Goal: Answer question/provide support: Share knowledge or assist other users

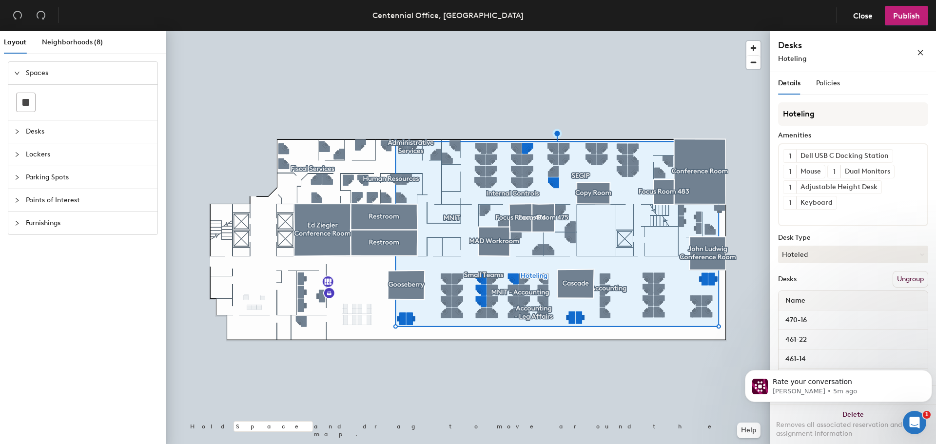
click at [844, 86] on div "Details Policies" at bounding box center [853, 83] width 150 height 22
click at [836, 84] on span "Policies" at bounding box center [828, 83] width 24 height 8
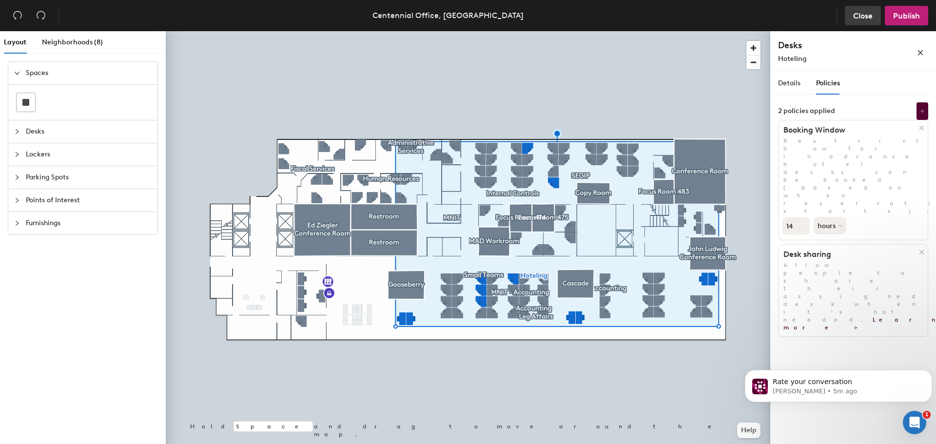
click at [861, 20] on span "Close" at bounding box center [862, 15] width 19 height 9
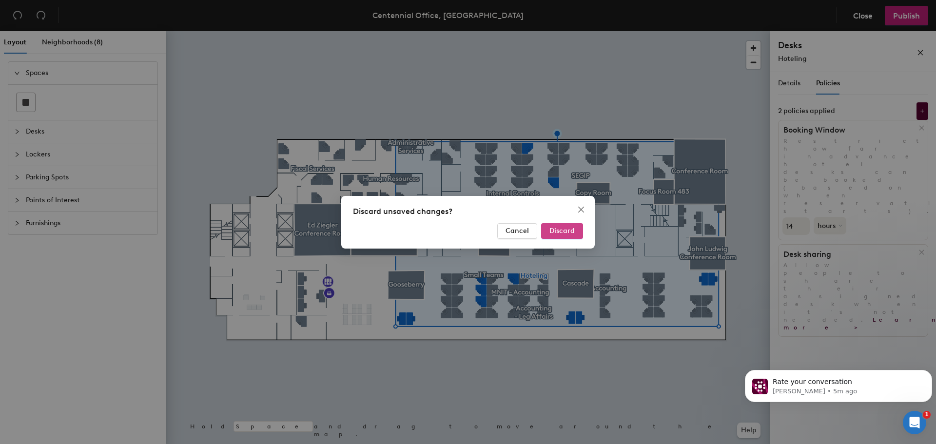
click at [565, 234] on span "Discard" at bounding box center [561, 231] width 25 height 8
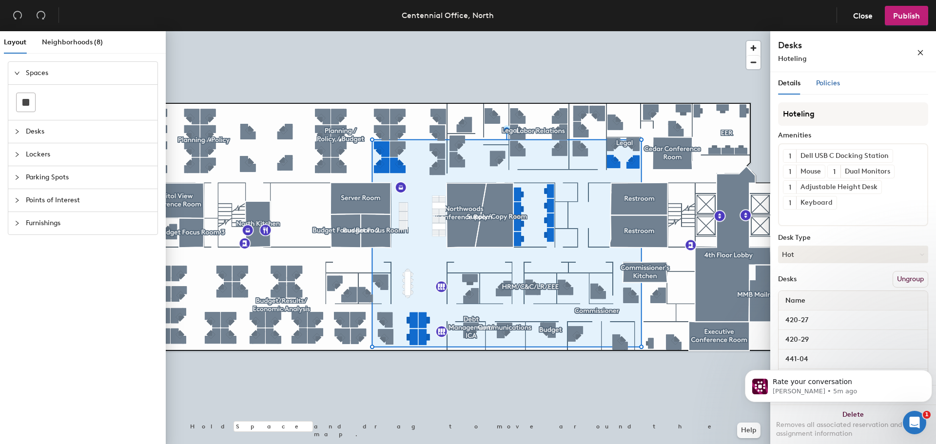
click at [820, 84] on span "Policies" at bounding box center [828, 83] width 24 height 8
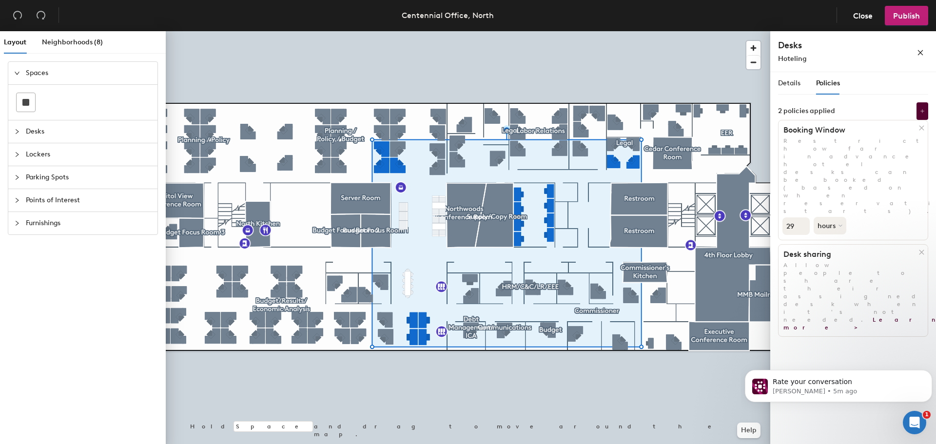
click at [793, 217] on input "29" at bounding box center [795, 226] width 27 height 18
type input "2"
type input "14"
click at [844, 271] on div "Details Policies Hoteling Amenities 1 Dell USB C Docking Station 1 Mouse 1 Dual…" at bounding box center [853, 260] width 166 height 376
click at [909, 22] on button "Publish" at bounding box center [905, 15] width 43 height 19
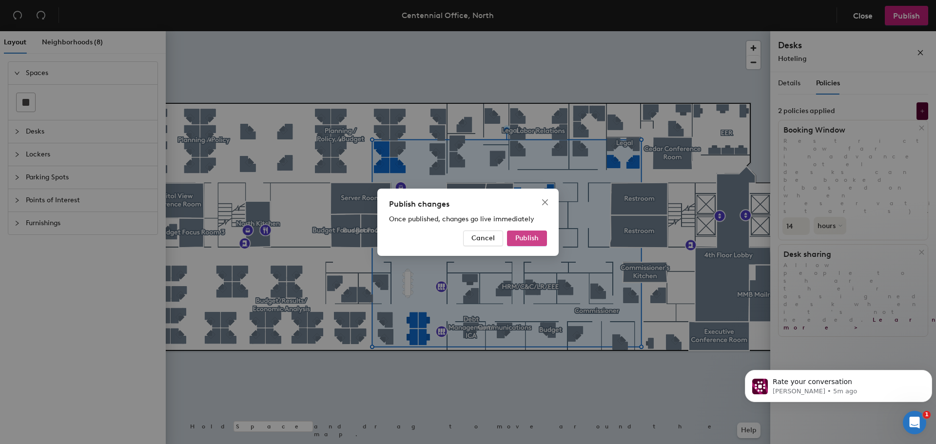
click at [532, 234] on span "Publish" at bounding box center [526, 238] width 23 height 8
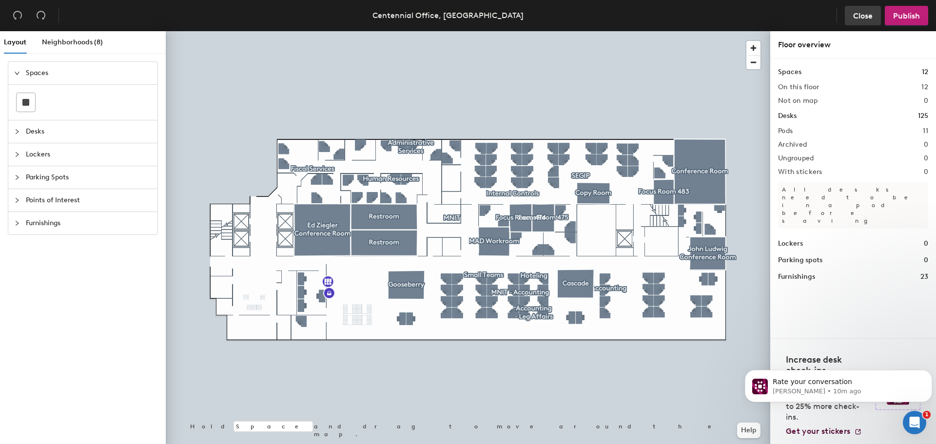
click at [863, 16] on span "Close" at bounding box center [862, 15] width 19 height 9
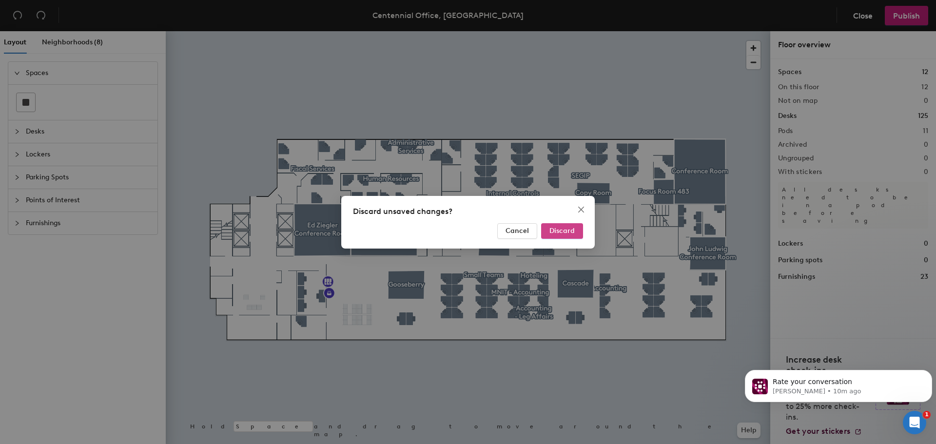
click at [574, 230] on span "Discard" at bounding box center [561, 231] width 25 height 8
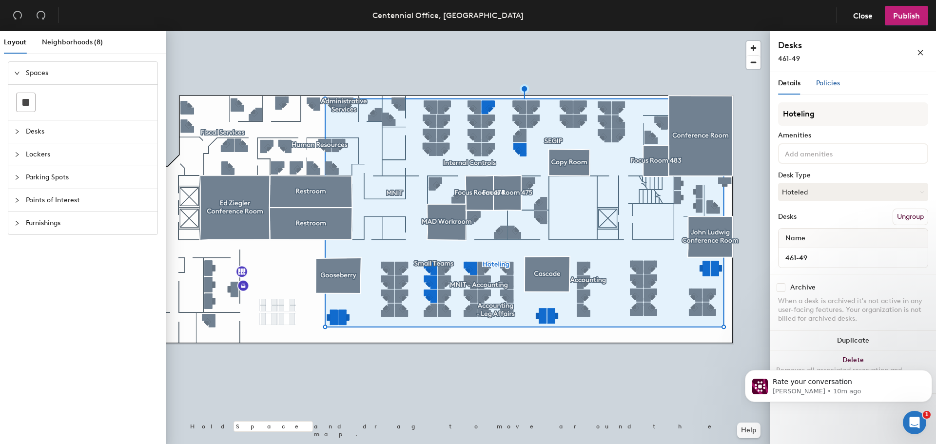
click at [834, 78] on div "Policies" at bounding box center [828, 83] width 24 height 11
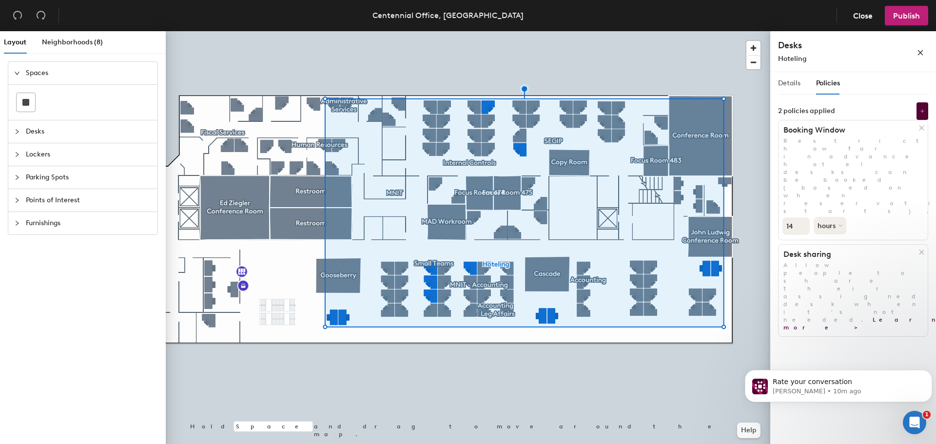
click at [798, 77] on div "Details" at bounding box center [789, 83] width 22 height 22
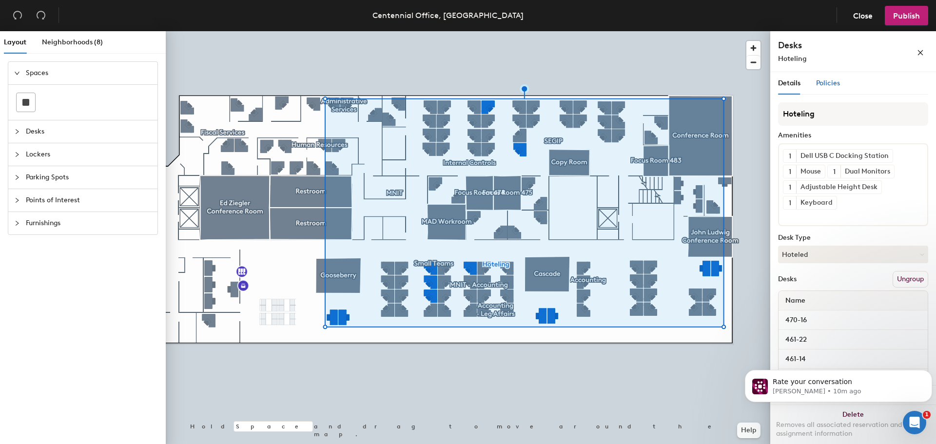
click at [816, 86] on div "Policies" at bounding box center [828, 83] width 24 height 11
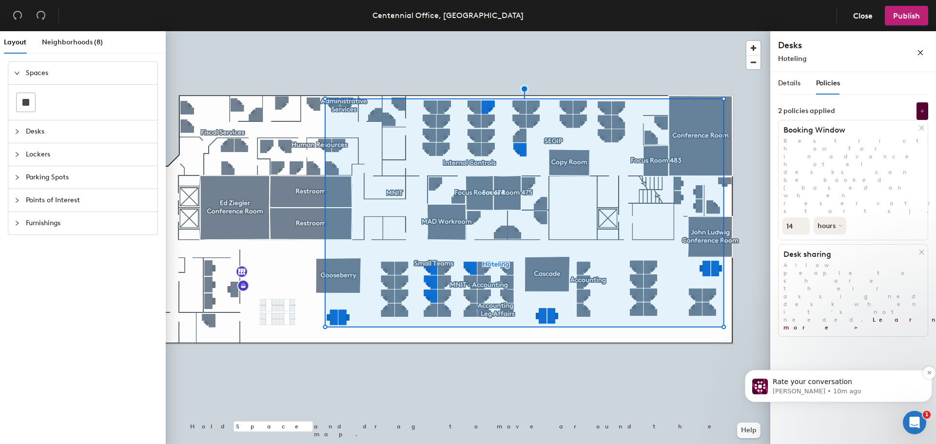
click at [840, 387] on p "[PERSON_NAME] • 10m ago" at bounding box center [845, 391] width 147 height 9
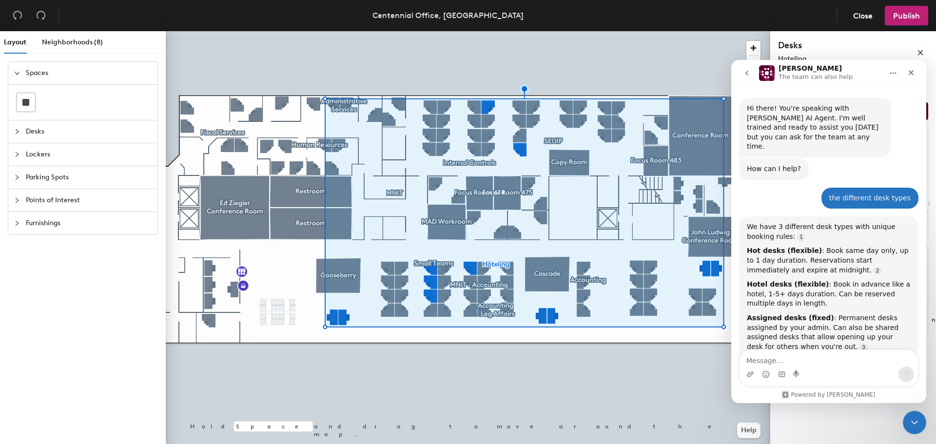
scroll to position [8, 0]
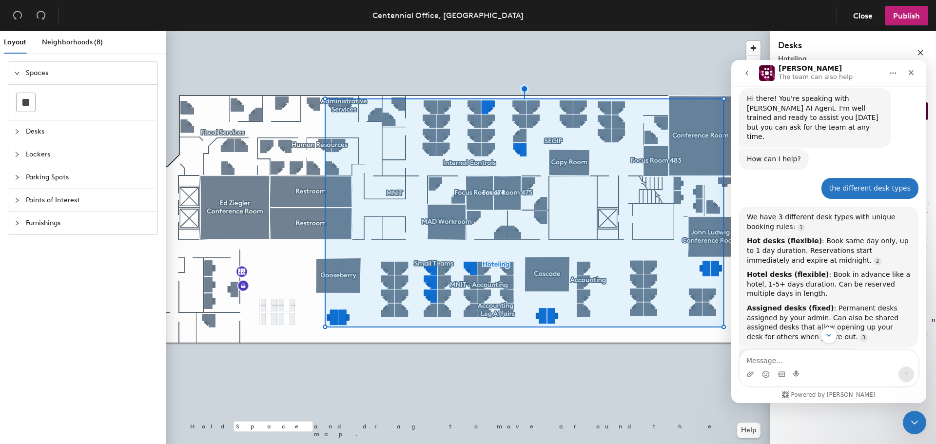
click at [818, 366] on div "Intercom messenger" at bounding box center [828, 374] width 178 height 16
click at [805, 361] on textarea "Message…" at bounding box center [828, 358] width 178 height 17
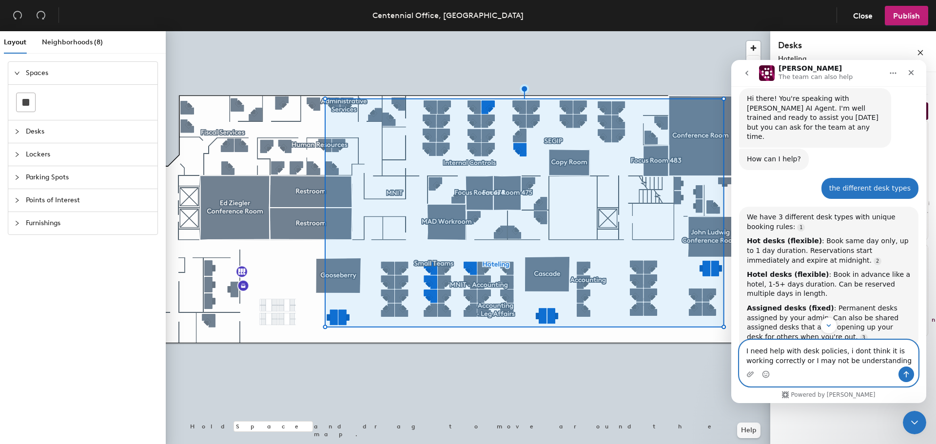
type textarea "I need help with desk policies, i dont think it is working correctly or I may n…"
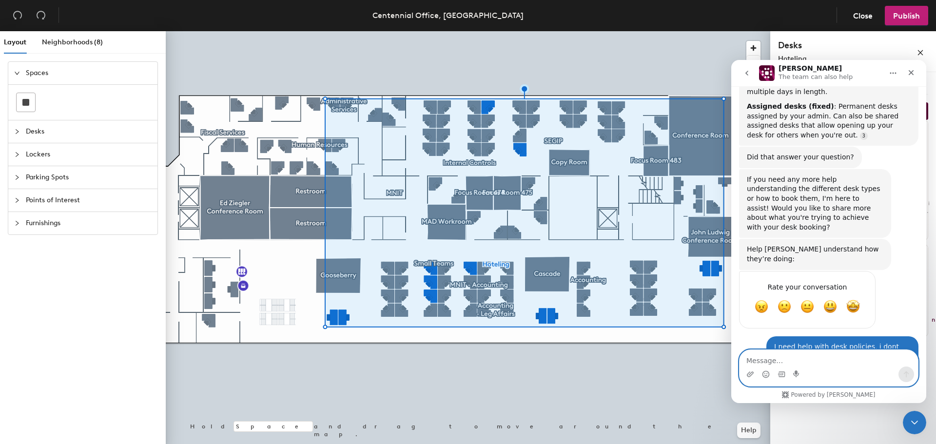
scroll to position [252, 0]
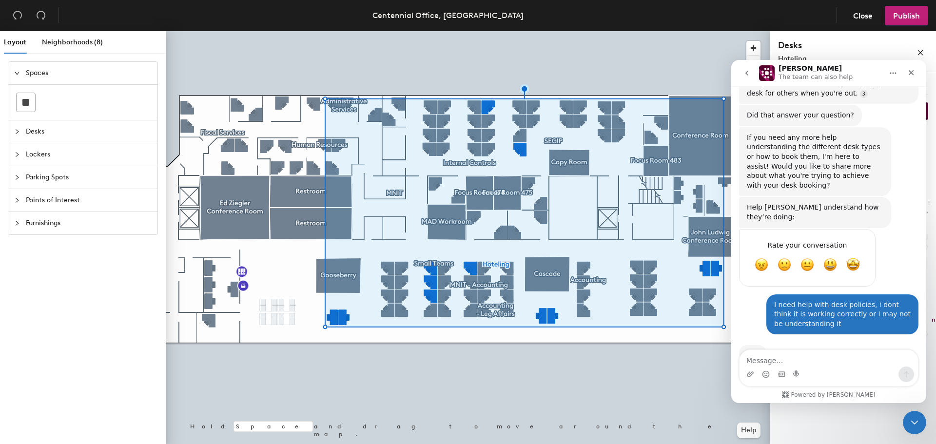
click at [56, 150] on span "Lockers" at bounding box center [89, 154] width 126 height 22
click at [64, 227] on span "Furnishings" at bounding box center [89, 223] width 126 height 22
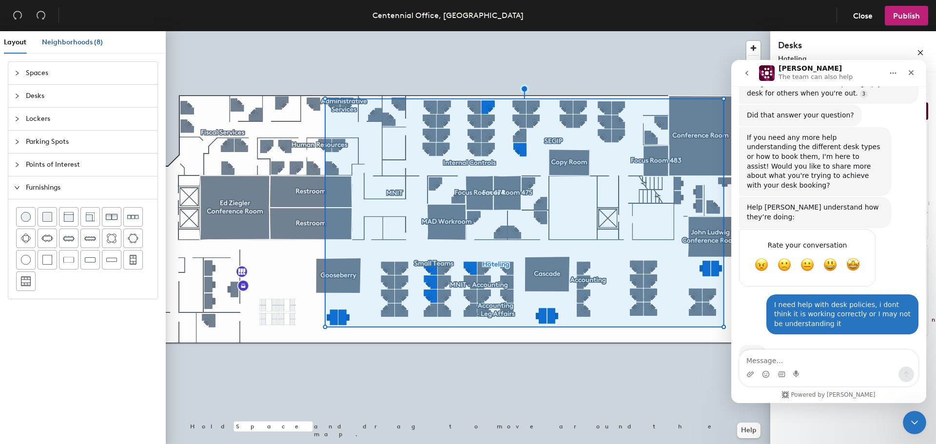
click at [85, 40] on span "Neighborhoods (8)" at bounding box center [72, 42] width 61 height 8
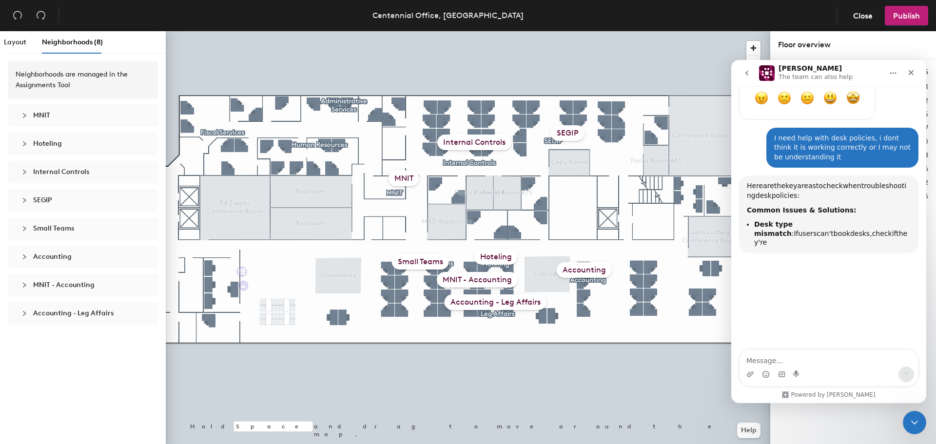
scroll to position [425, 0]
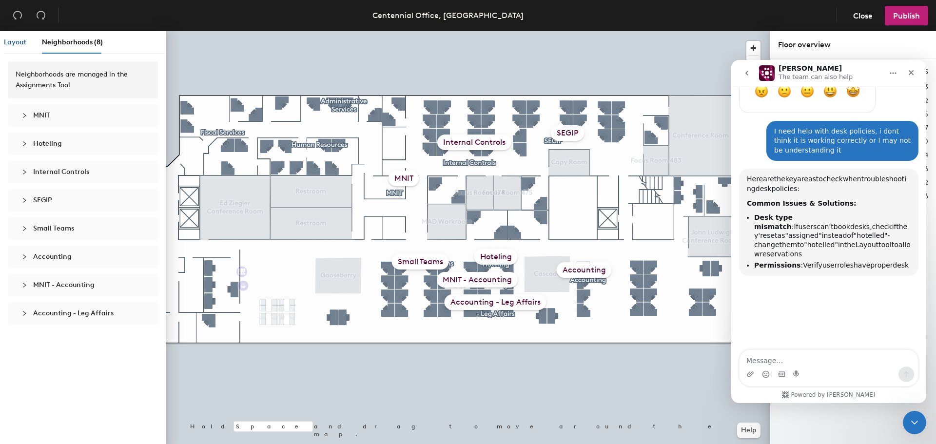
click at [12, 41] on span "Layout" at bounding box center [15, 42] width 22 height 8
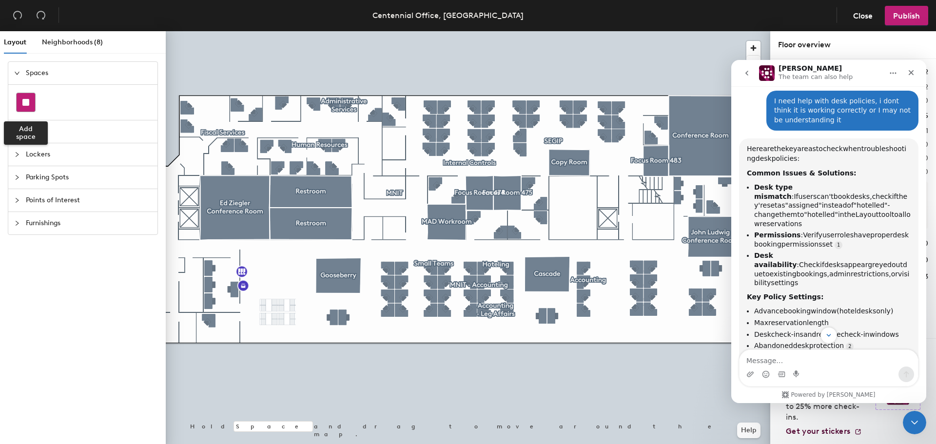
scroll to position [475, 0]
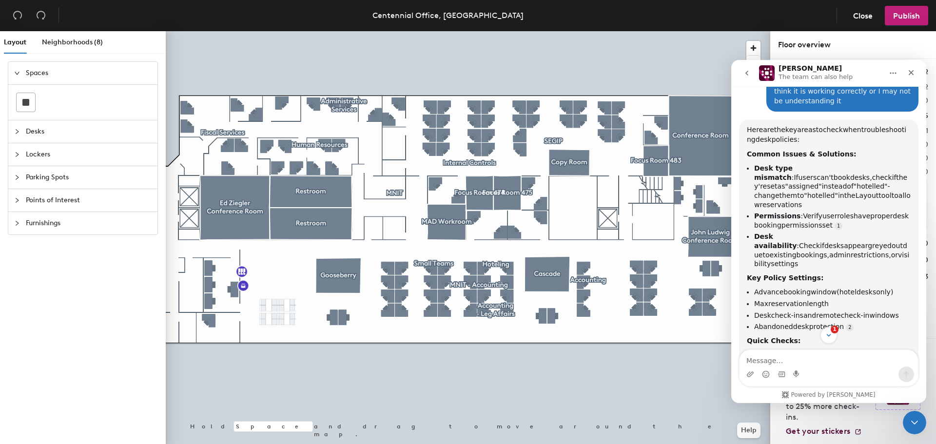
click at [66, 225] on span "Furnishings" at bounding box center [89, 223] width 126 height 22
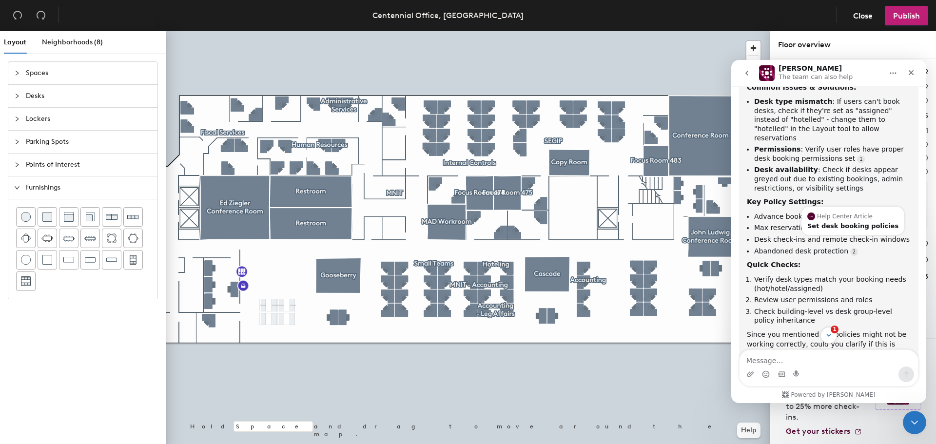
scroll to position [550, 0]
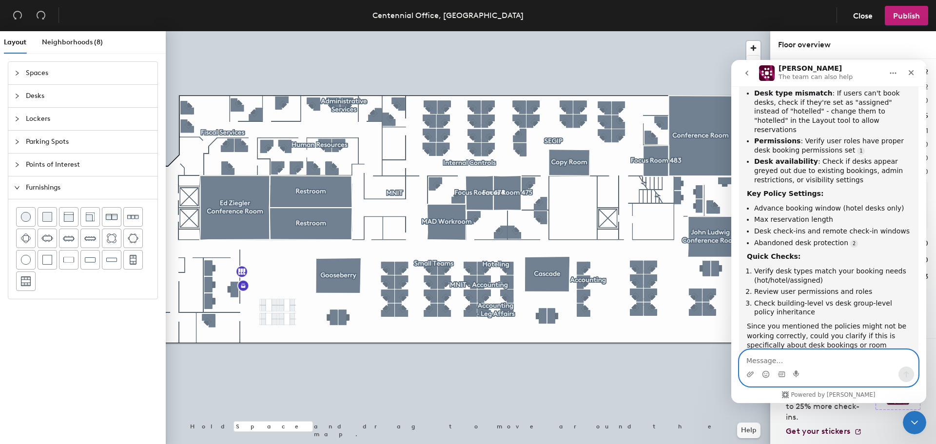
click at [836, 359] on textarea "Message…" at bounding box center [828, 358] width 178 height 17
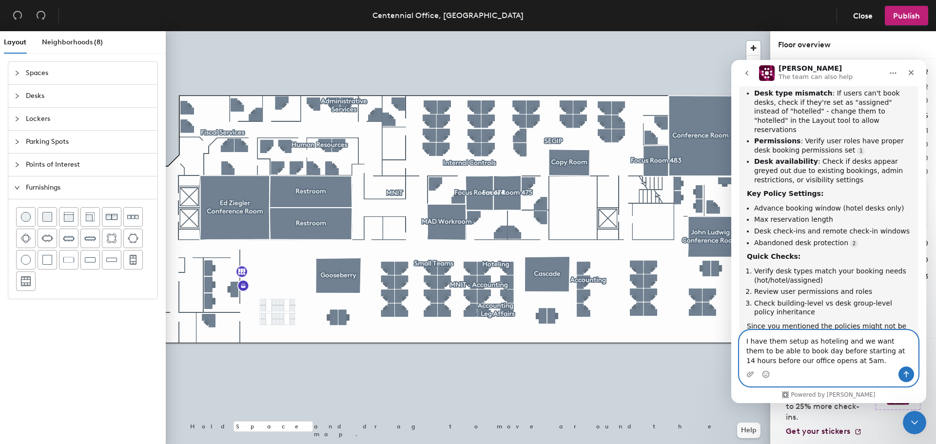
type textarea "I have them setup as hoteling and we want them to be able to book day before st…"
click at [906, 373] on icon "Send a message…" at bounding box center [906, 374] width 8 height 8
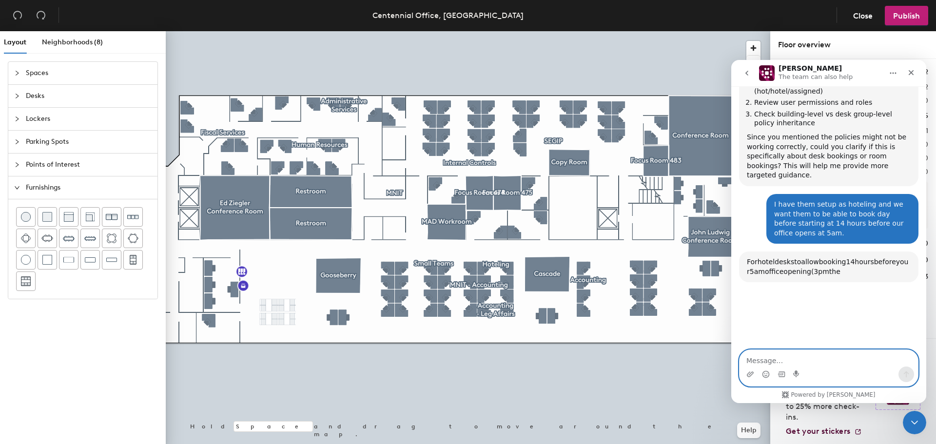
scroll to position [803, 0]
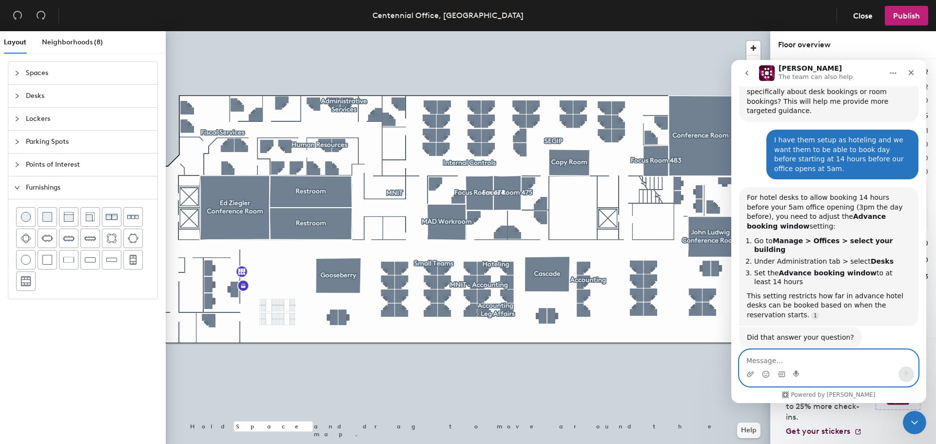
click at [792, 364] on textarea "Message…" at bounding box center [828, 358] width 178 height 17
type textarea "But we only want it for a specific group of desk"
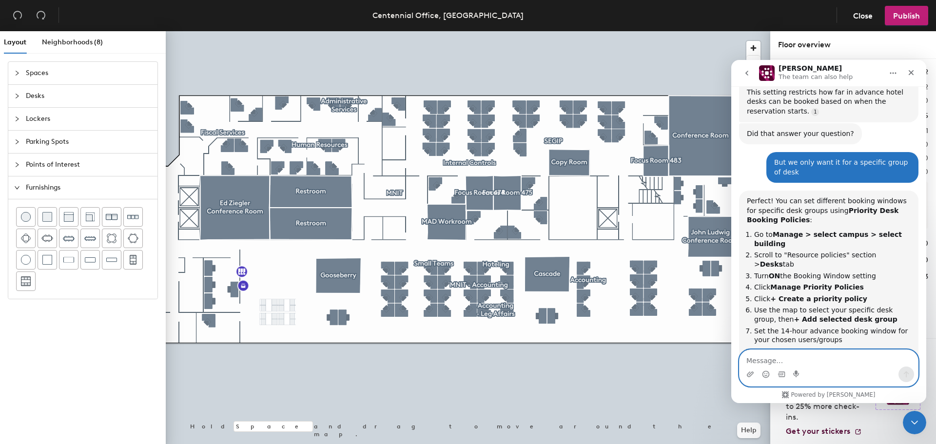
scroll to position [1023, 0]
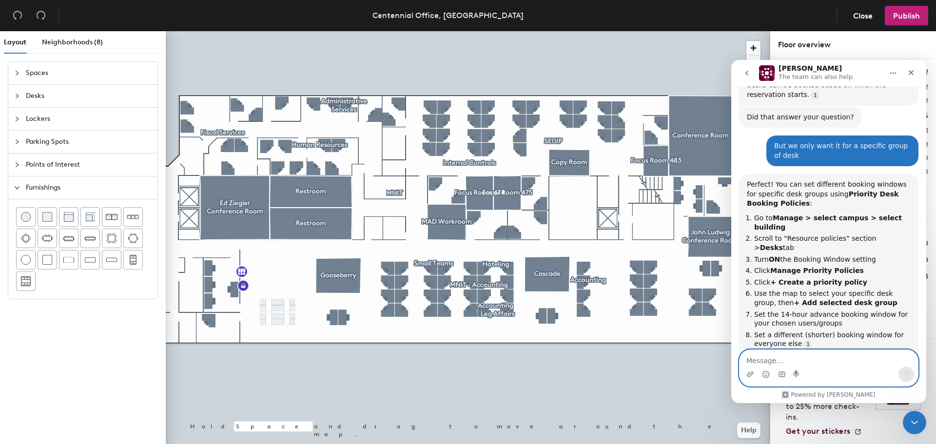
click at [806, 356] on textarea "Message…" at bounding box center [828, 358] width 178 height 17
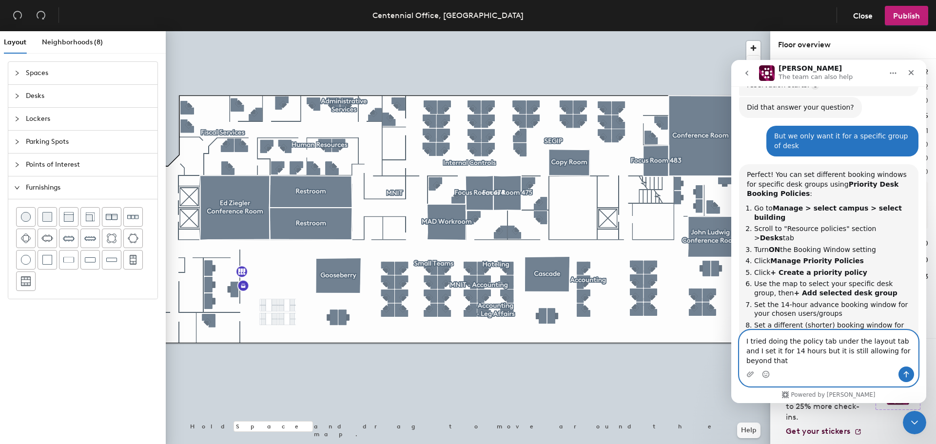
type textarea "I tried doing the policy tab under the layout tab and I set it for 14 hours but…"
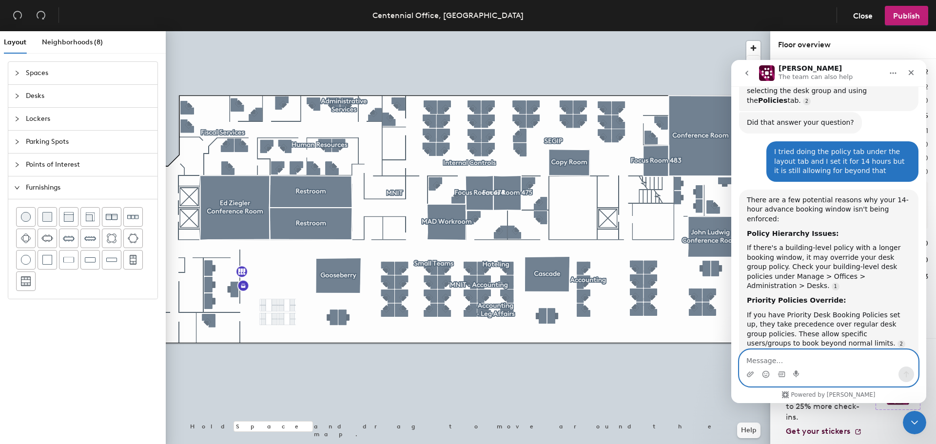
scroll to position [1253, 0]
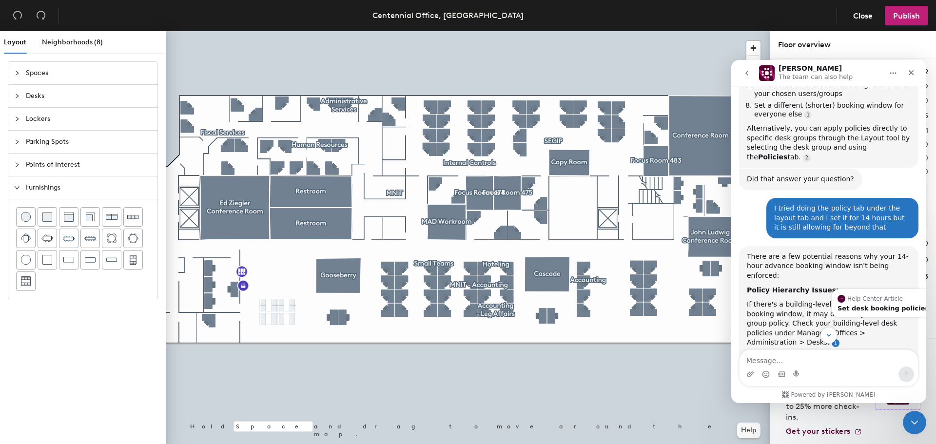
click at [839, 339] on link "Source reference 10340295:" at bounding box center [835, 343] width 8 height 8
click at [883, 305] on div "Set desk booking policies" at bounding box center [882, 308] width 91 height 6
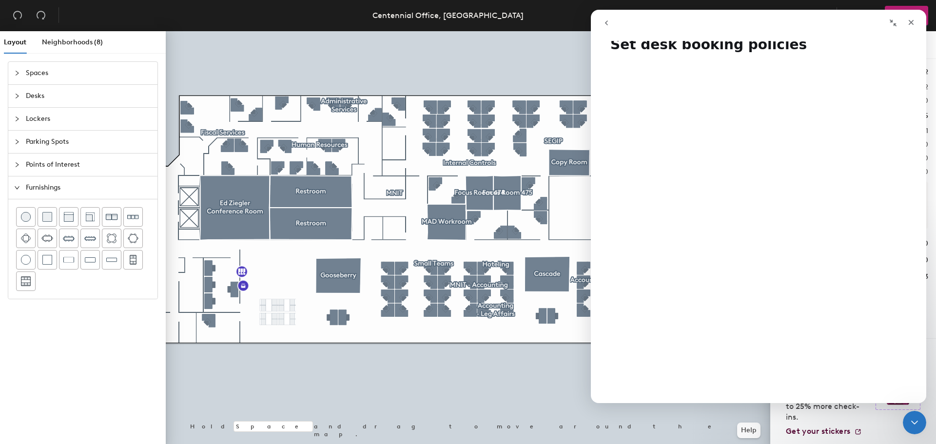
scroll to position [0, 0]
click at [608, 19] on icon "go back" at bounding box center [606, 23] width 8 height 8
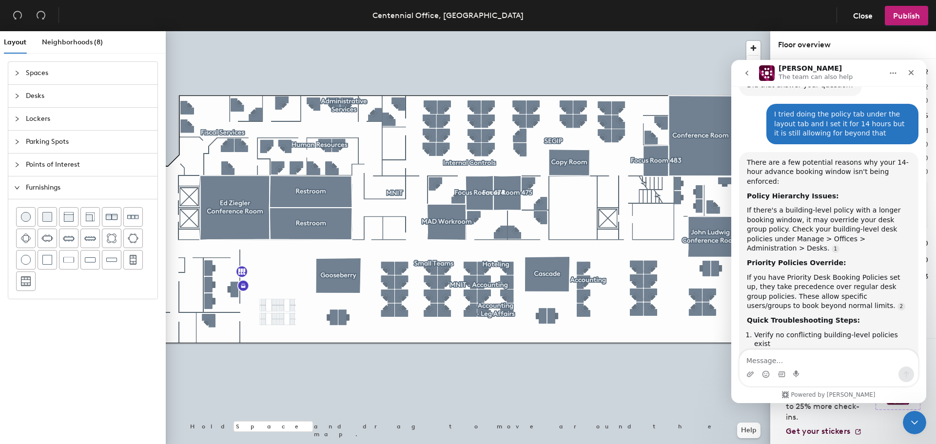
scroll to position [1350, 0]
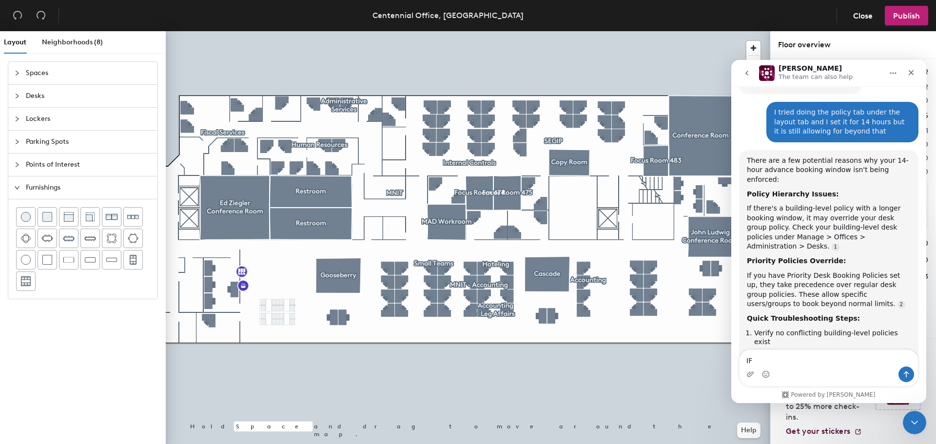
type textarea "I"
type textarea "f"
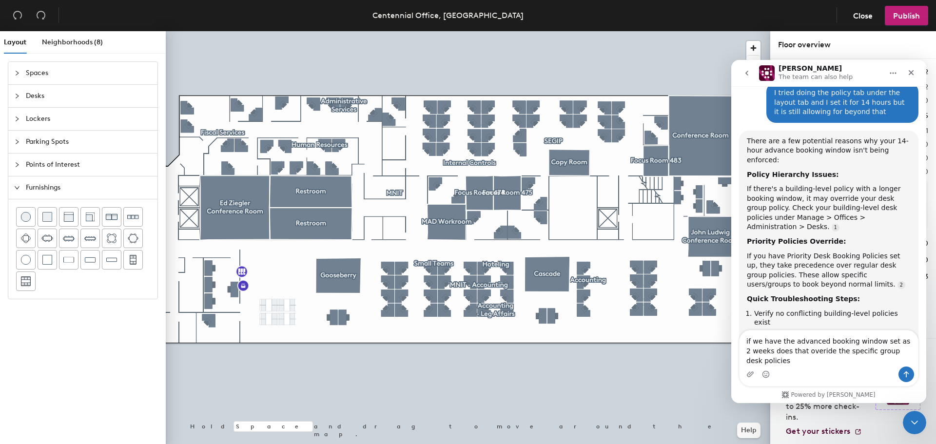
type textarea "if we have the advanced booking window set as 2 weeks does that overide the spe…"
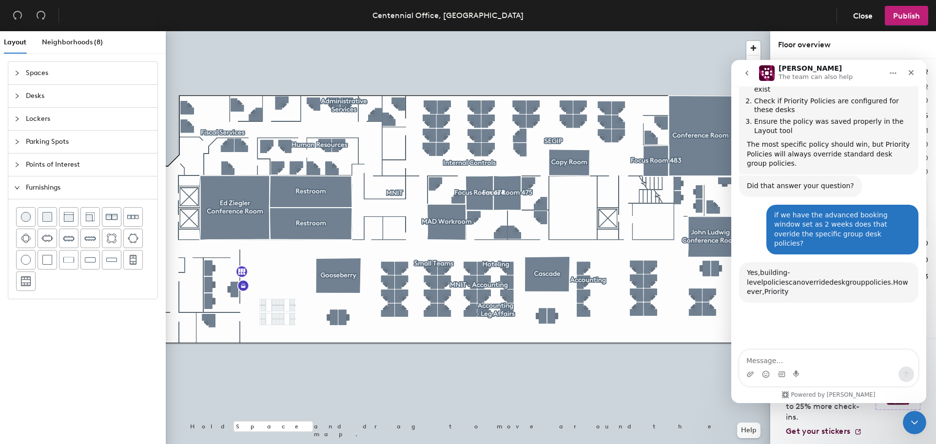
scroll to position [1604, 0]
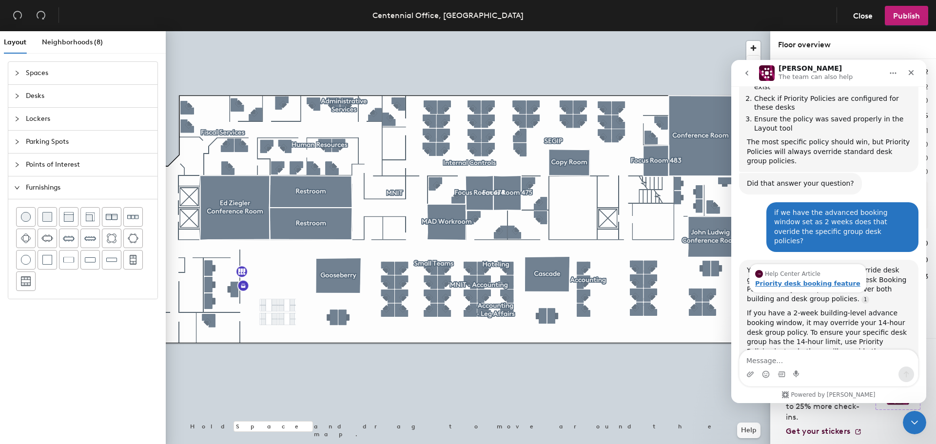
click at [804, 280] on div "Priority desk booking feature" at bounding box center [807, 283] width 105 height 6
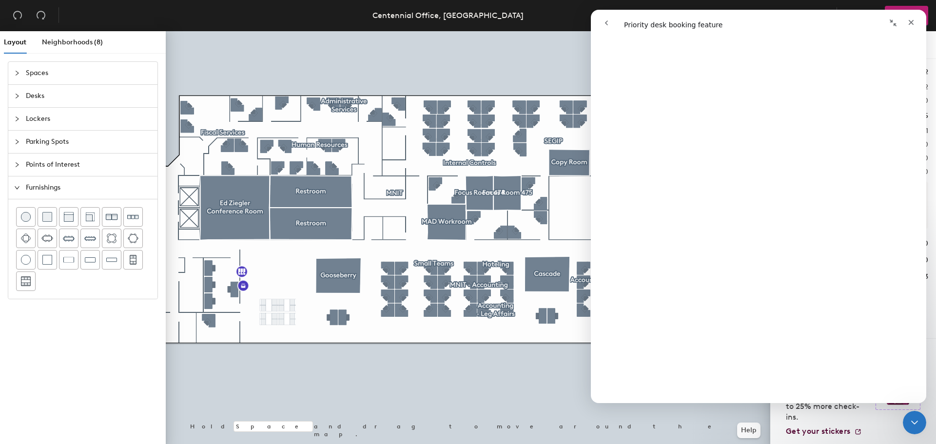
scroll to position [0, 0]
click at [609, 26] on icon "go back" at bounding box center [606, 23] width 8 height 8
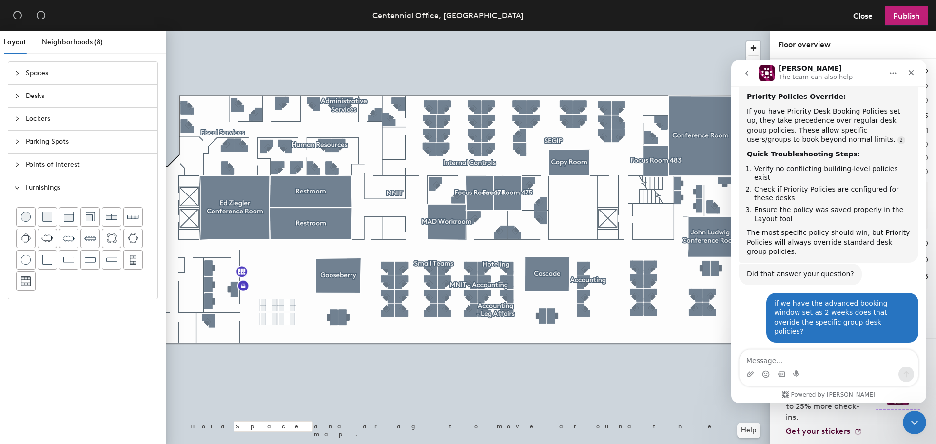
scroll to position [1541, 0]
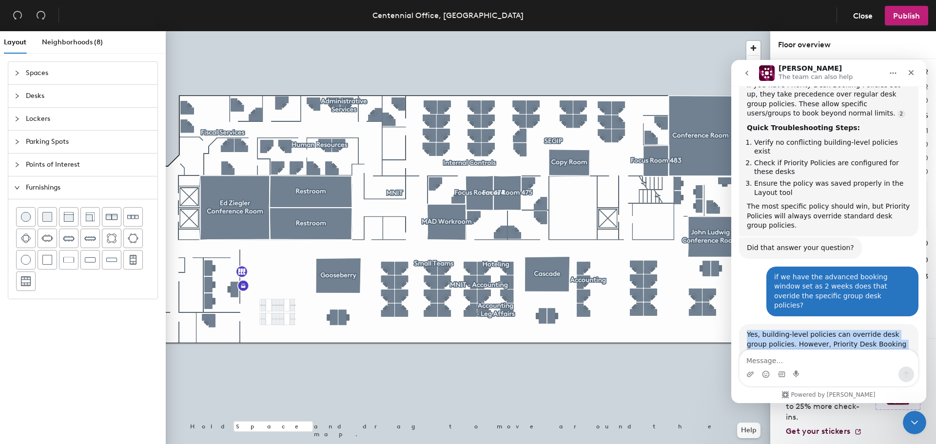
drag, startPoint x: 748, startPoint y: 205, endPoint x: 903, endPoint y: 298, distance: 180.9
click at [903, 330] on div "Yes, building-level policies can override desk group policies. However, Priorit…" at bounding box center [829, 380] width 164 height 100
copy div "Yes, building-level policies can override desk group policies. However, Priorit…"
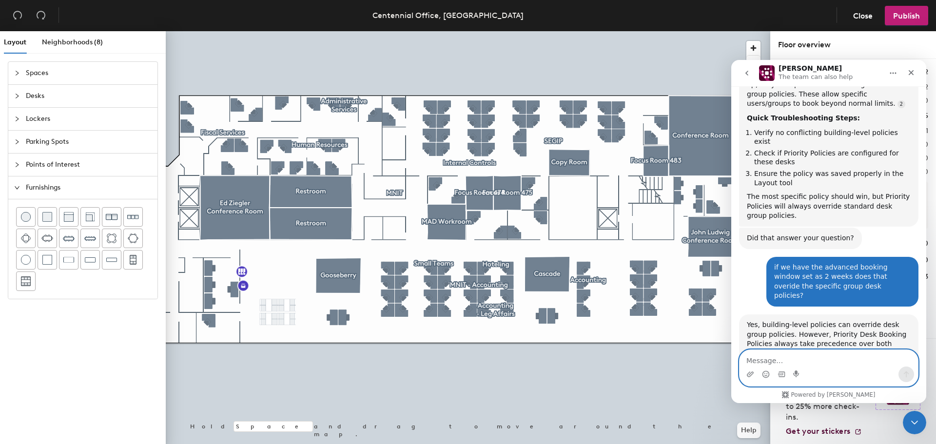
click at [831, 360] on textarea "Message…" at bounding box center [828, 358] width 178 height 17
type textarea "I"
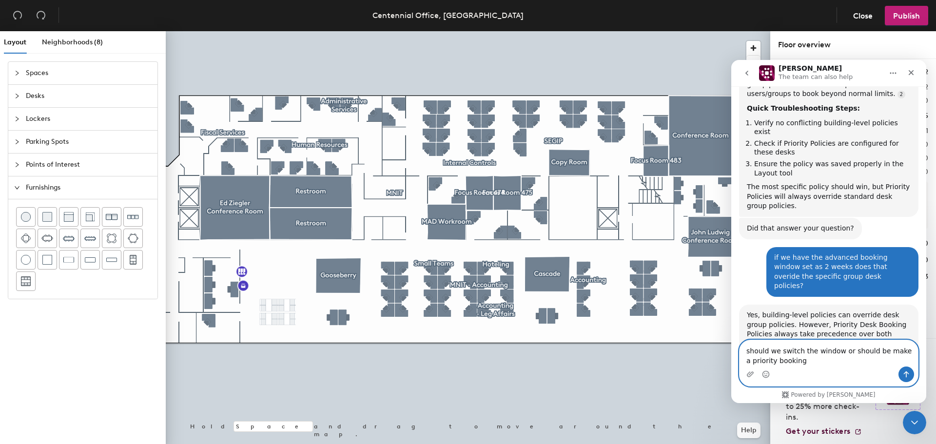
type textarea "should we switch the window or should be make a priority booking?"
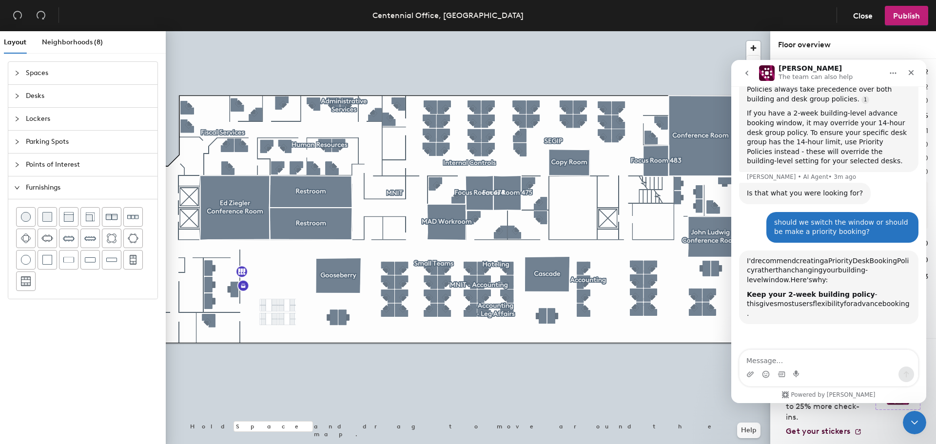
scroll to position [1804, 0]
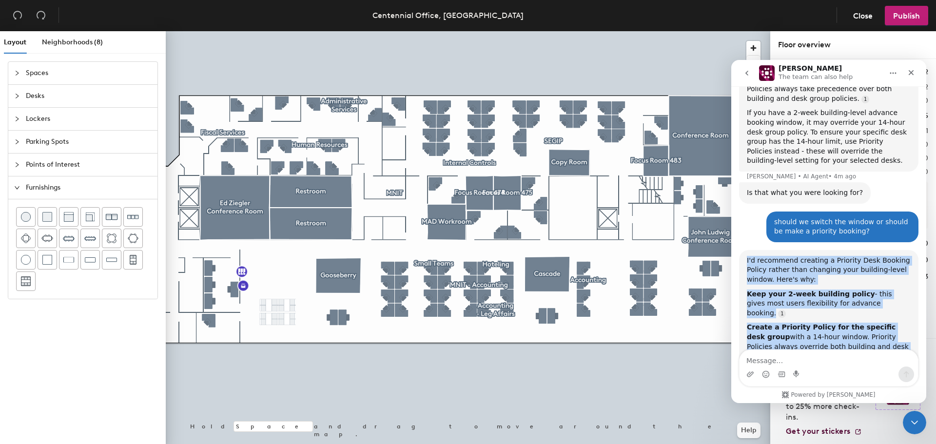
drag, startPoint x: 889, startPoint y: 261, endPoint x: 746, endPoint y: 131, distance: 193.2
click at [746, 250] on div "I'd recommend creating a Priority Desk Booking Policy rather than changing your…" at bounding box center [828, 330] width 179 height 160
copy div "I'd recommend creating a Priority Desk Booking Policy rather than changing your…"
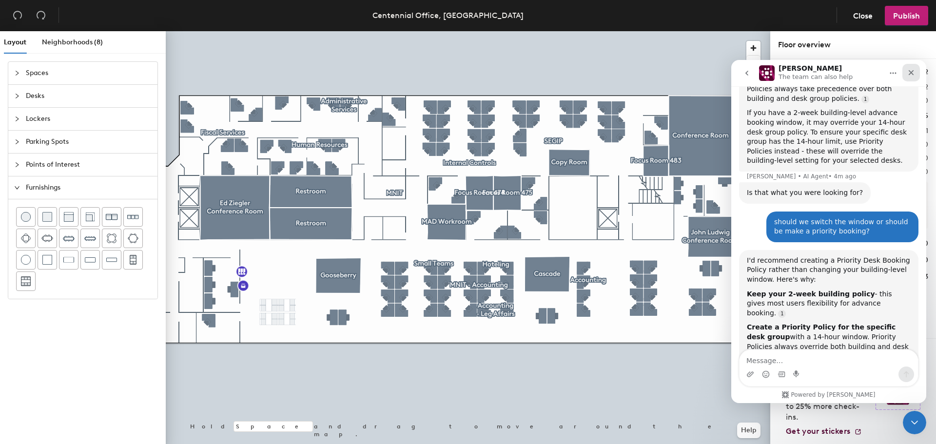
click at [908, 78] on div "Close" at bounding box center [911, 73] width 18 height 18
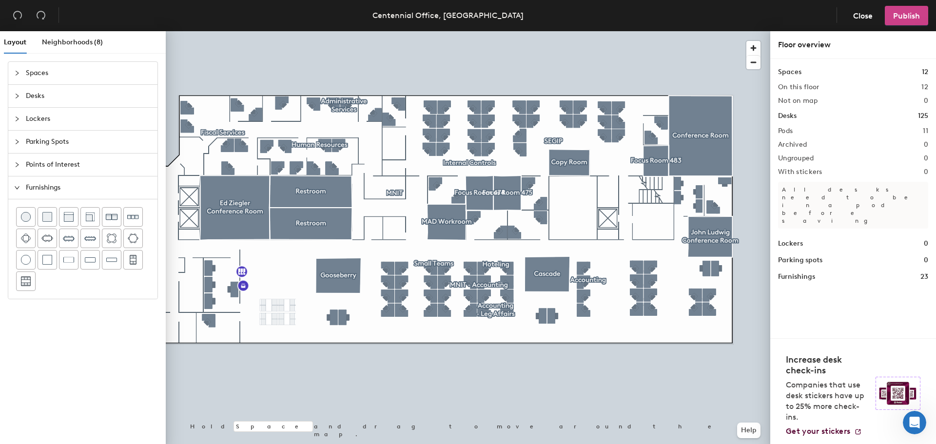
scroll to position [1760, 0]
click at [913, 18] on span "Publish" at bounding box center [906, 15] width 27 height 9
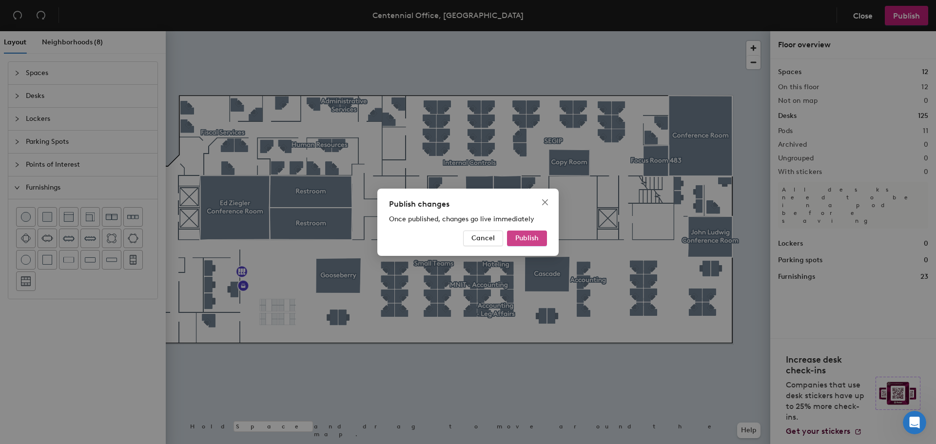
click at [535, 235] on span "Publish" at bounding box center [526, 238] width 23 height 8
